Goal: Transaction & Acquisition: Purchase product/service

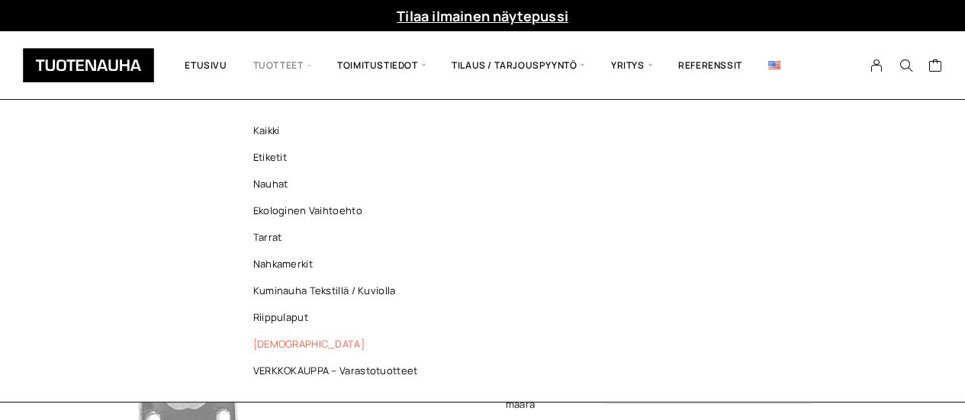
click at [273, 337] on link "[DEMOGRAPHIC_DATA]" at bounding box center [339, 344] width 221 height 27
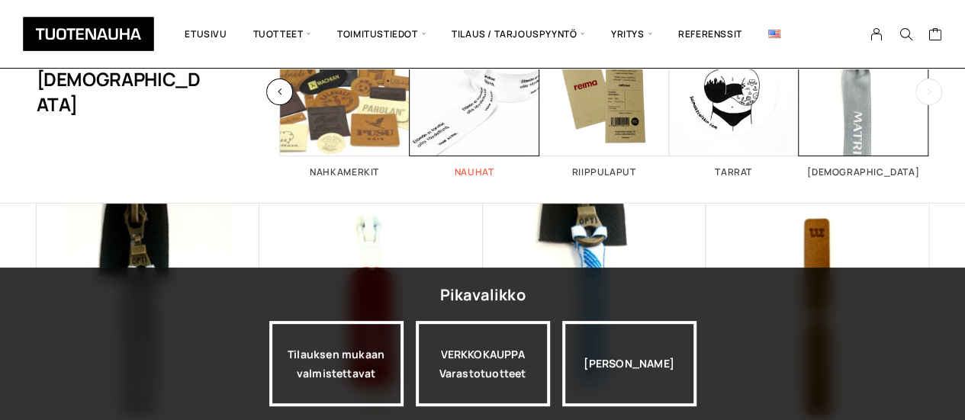
scroll to position [154, 0]
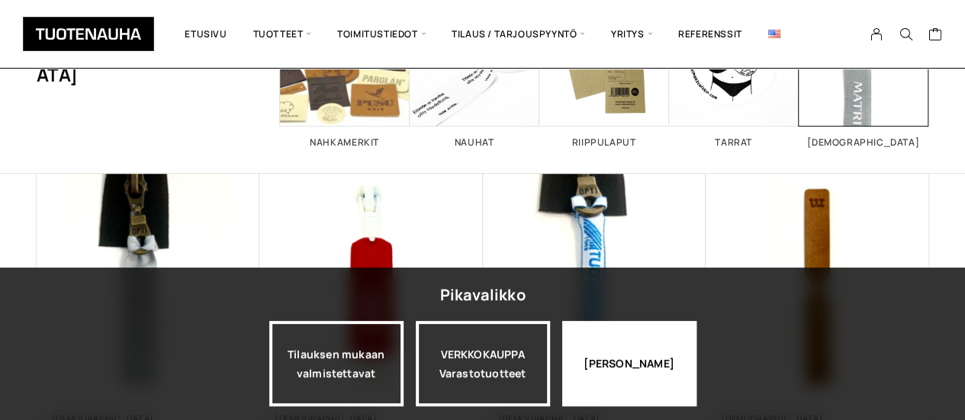
click at [649, 358] on div "Jatka katselua" at bounding box center [629, 363] width 134 height 85
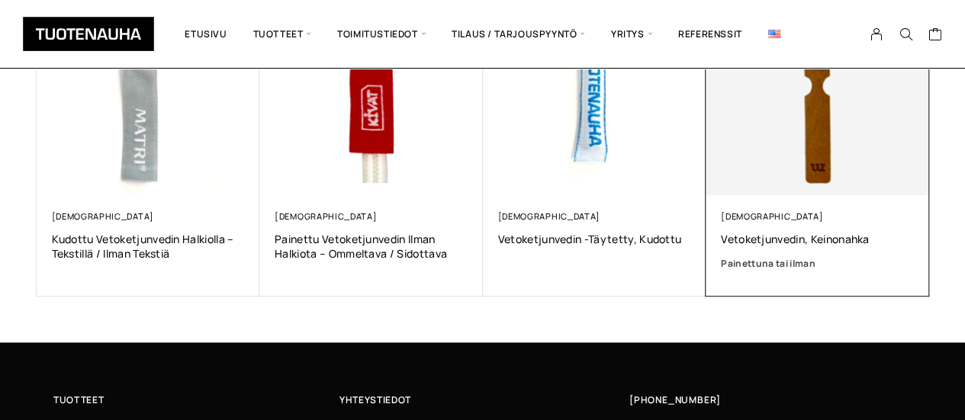
scroll to position [354, 0]
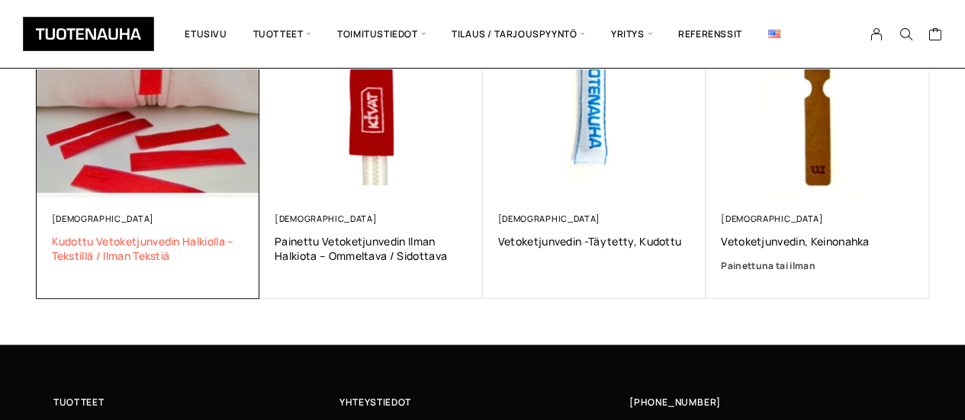
click at [56, 246] on span "Kudottu vetoketjunvedin halkiolla – tekstillä / ilman tekstiä" at bounding box center [148, 248] width 193 height 29
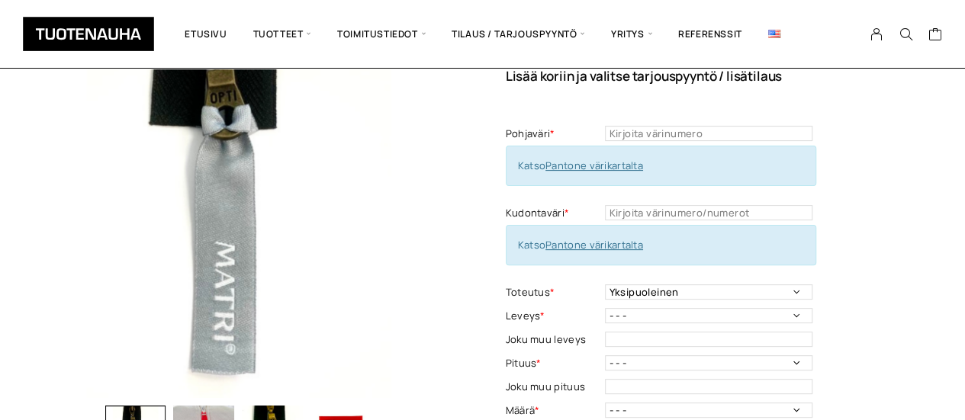
scroll to position [136, 0]
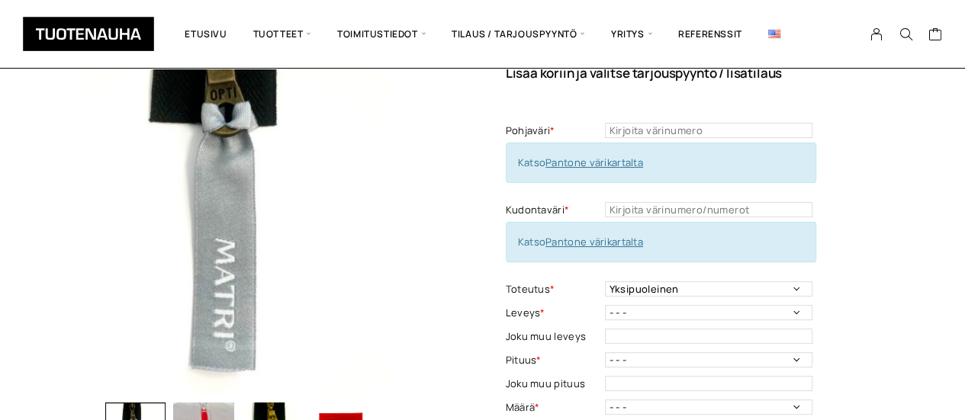
click at [583, 161] on link "Pantone värikartalta" at bounding box center [595, 163] width 98 height 14
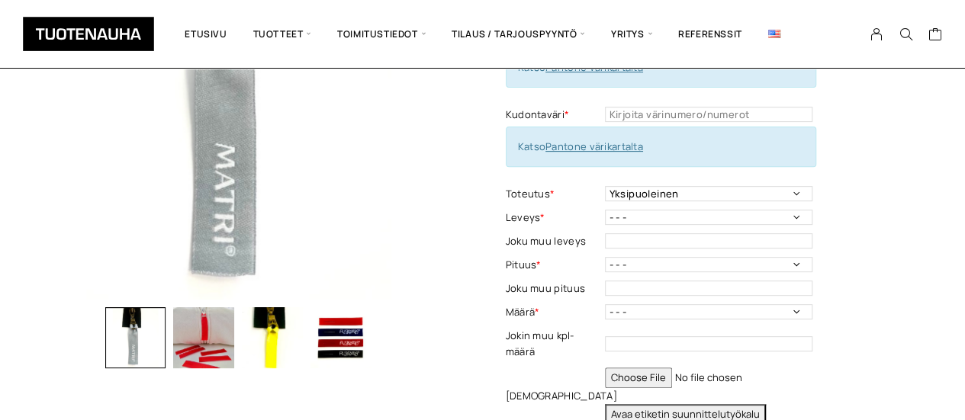
scroll to position [243, 0]
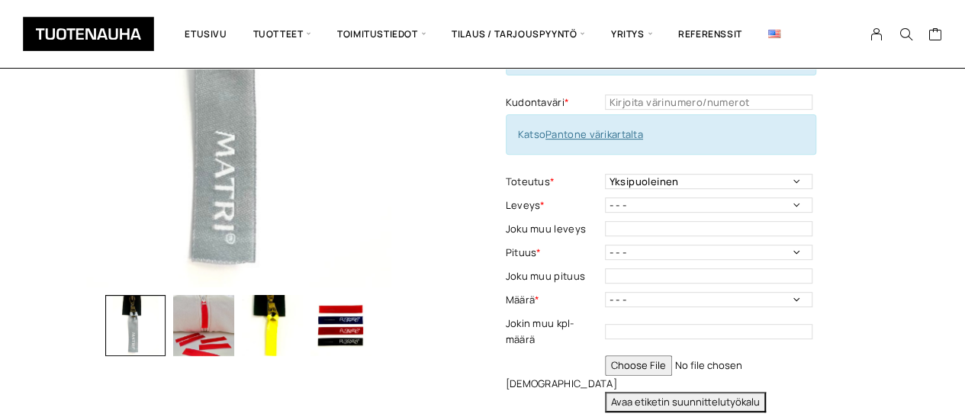
click at [603, 135] on link "Pantone värikartalta" at bounding box center [595, 134] width 98 height 14
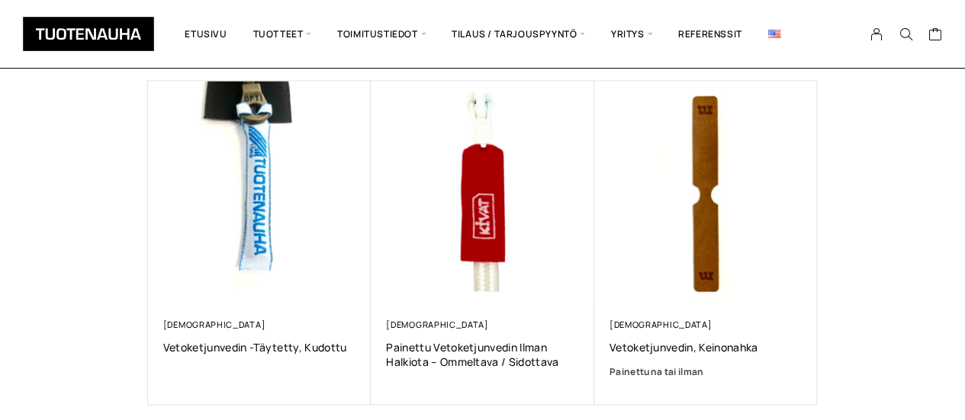
scroll to position [1003, 0]
